Goal: Information Seeking & Learning: Learn about a topic

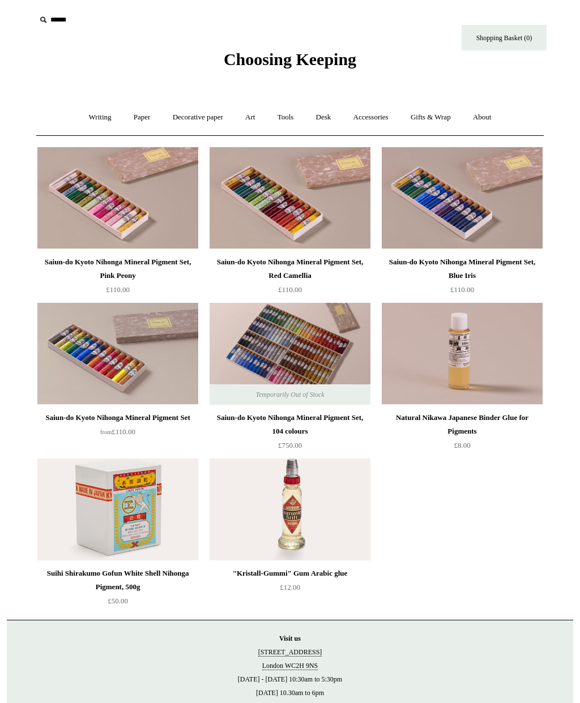
click at [492, 268] on div "Saiun-do Kyoto Nihonga Mineral Pigment Set, Blue Iris" at bounding box center [462, 268] width 155 height 27
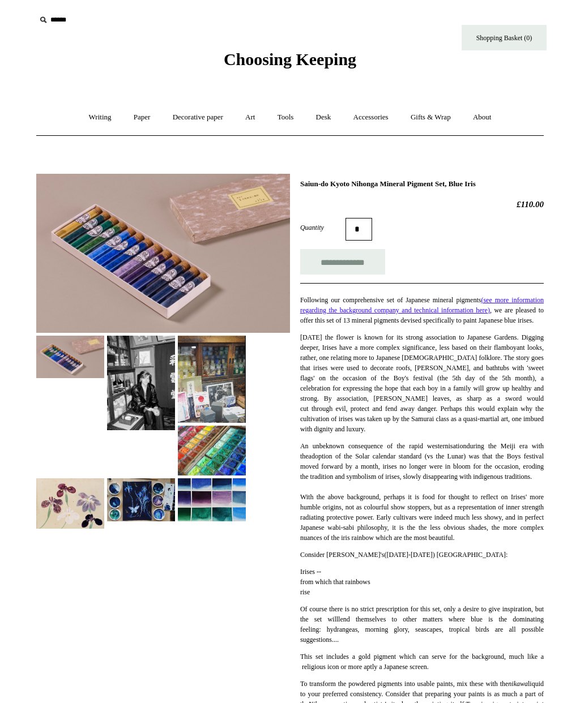
click at [157, 505] on img at bounding box center [141, 500] width 68 height 42
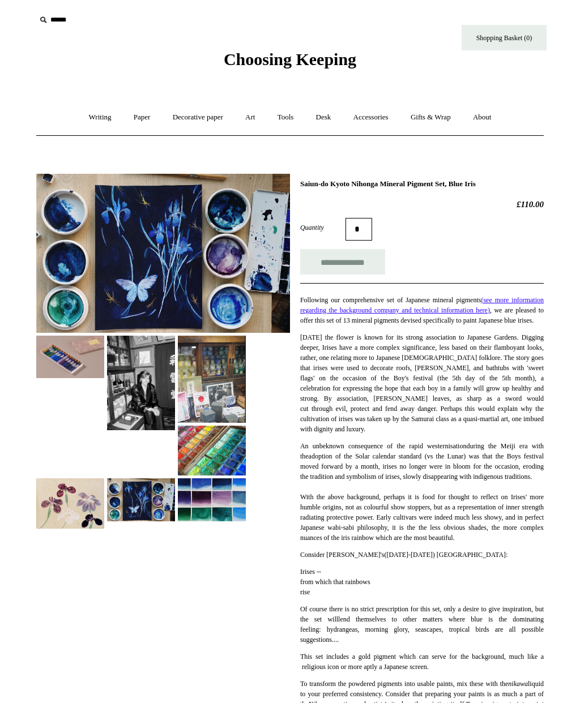
click at [221, 499] on img at bounding box center [212, 500] width 68 height 42
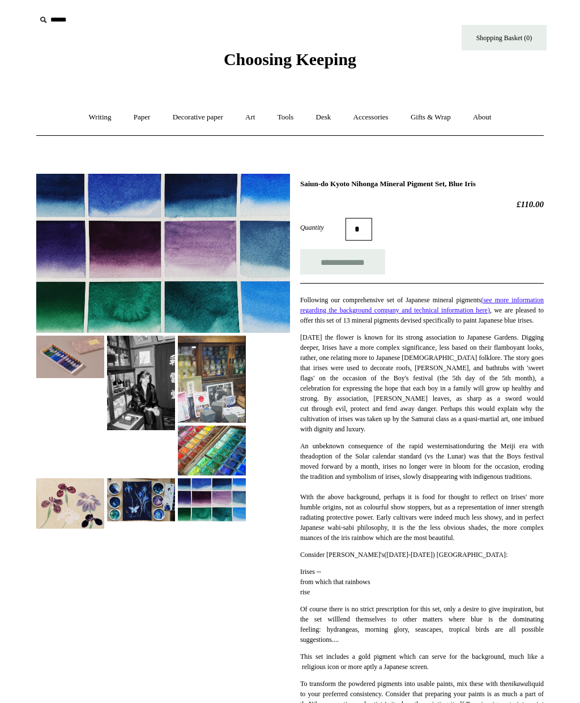
click at [89, 505] on img at bounding box center [70, 504] width 68 height 50
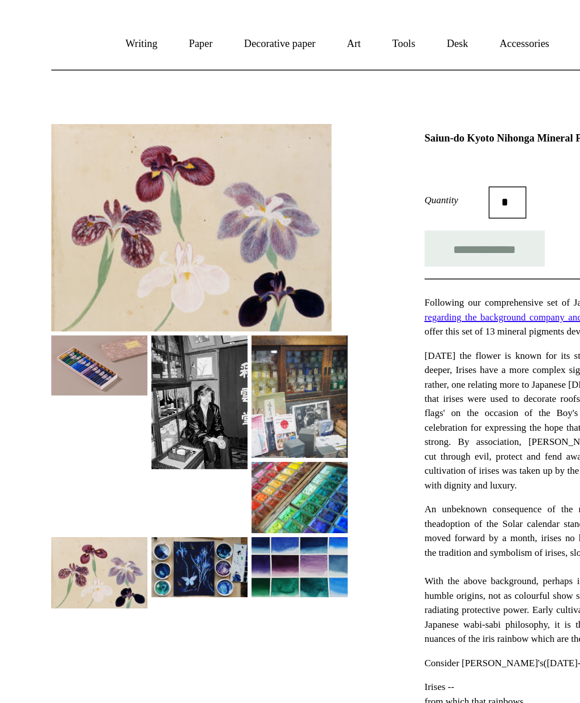
click at [223, 413] on img at bounding box center [212, 438] width 68 height 50
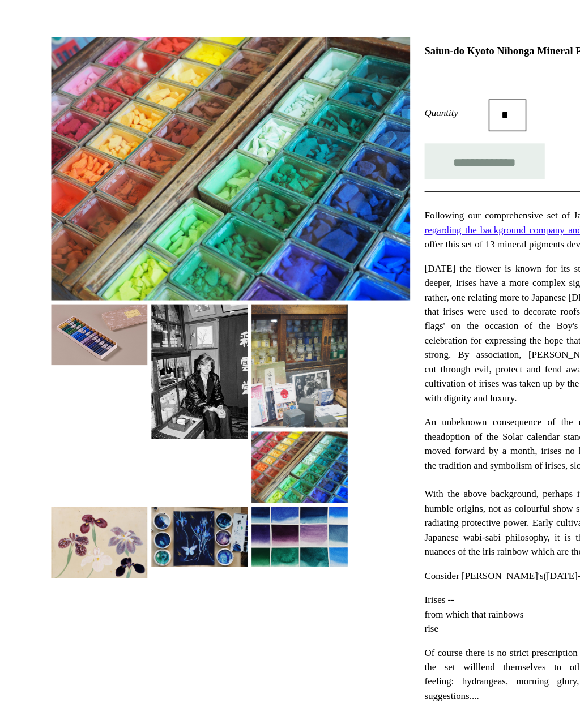
click at [217, 363] on img at bounding box center [212, 406] width 68 height 87
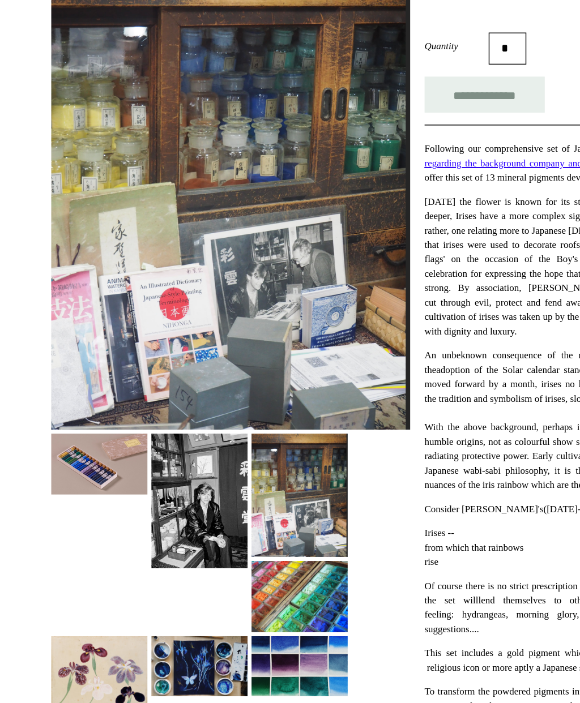
click at [79, 481] on img at bounding box center [70, 502] width 68 height 42
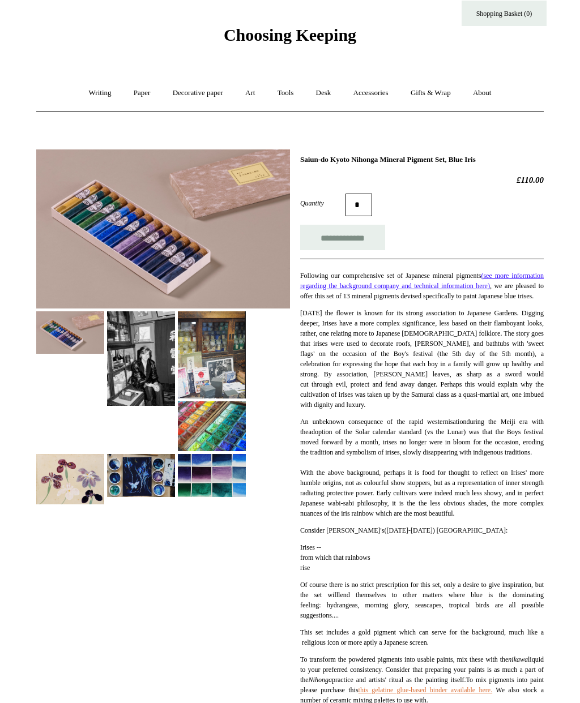
scroll to position [24, 0]
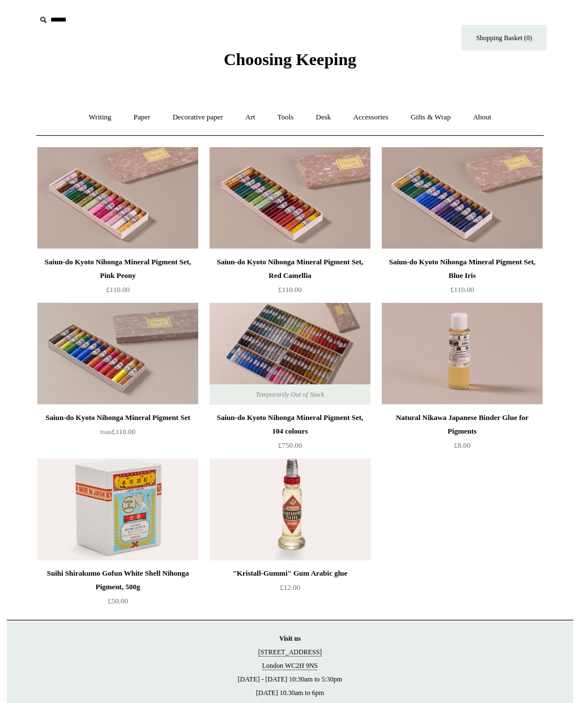
click at [160, 523] on img at bounding box center [117, 510] width 161 height 102
click at [433, 199] on img at bounding box center [462, 198] width 161 height 102
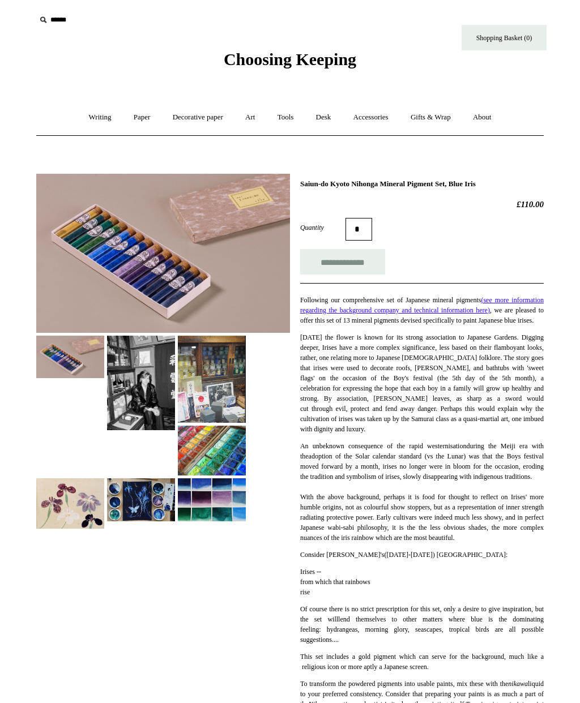
click at [200, 491] on img at bounding box center [212, 500] width 68 height 42
